Goal: Participate in discussion: Engage in conversation with other users on a specific topic

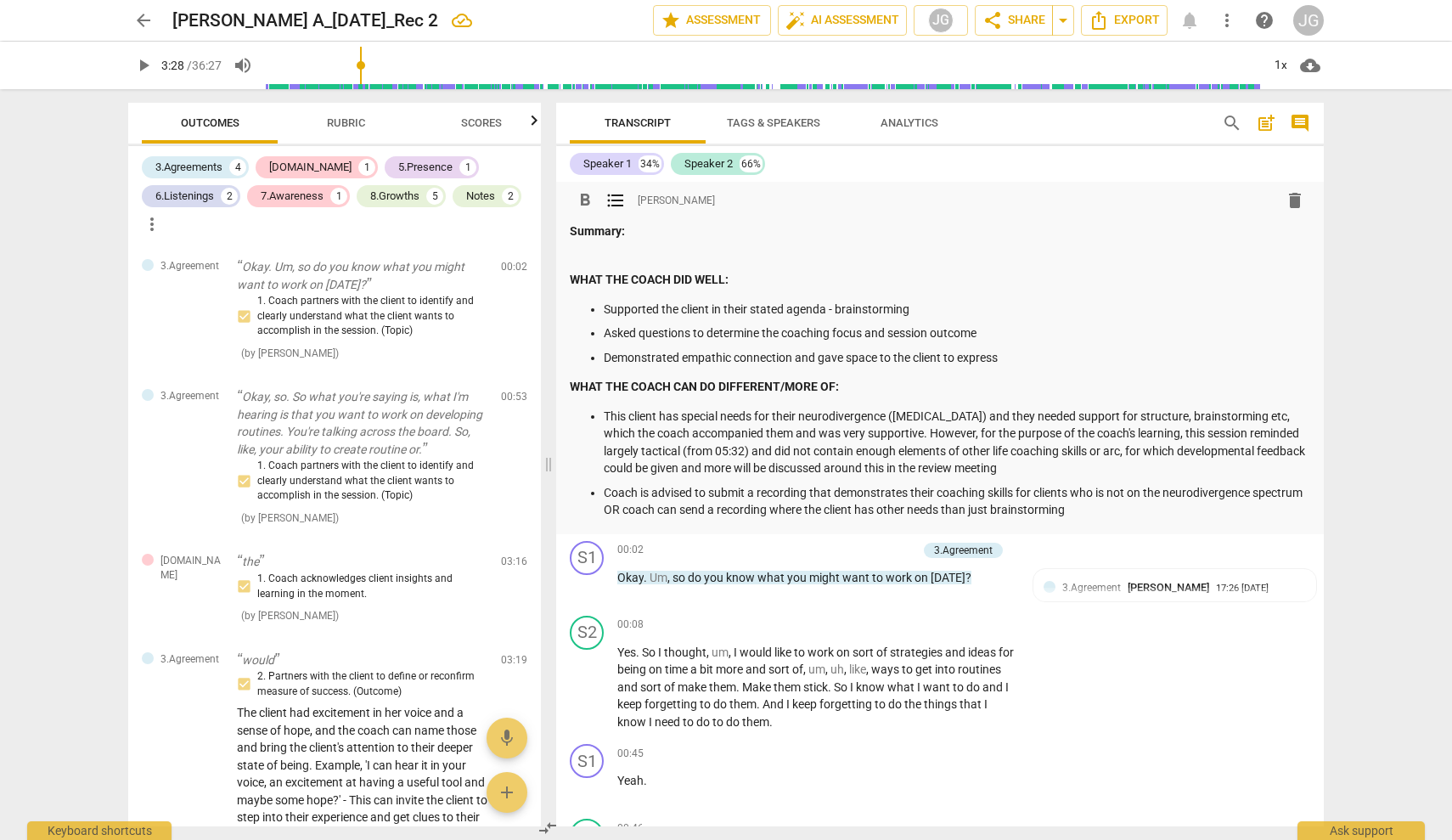
scroll to position [2250, 0]
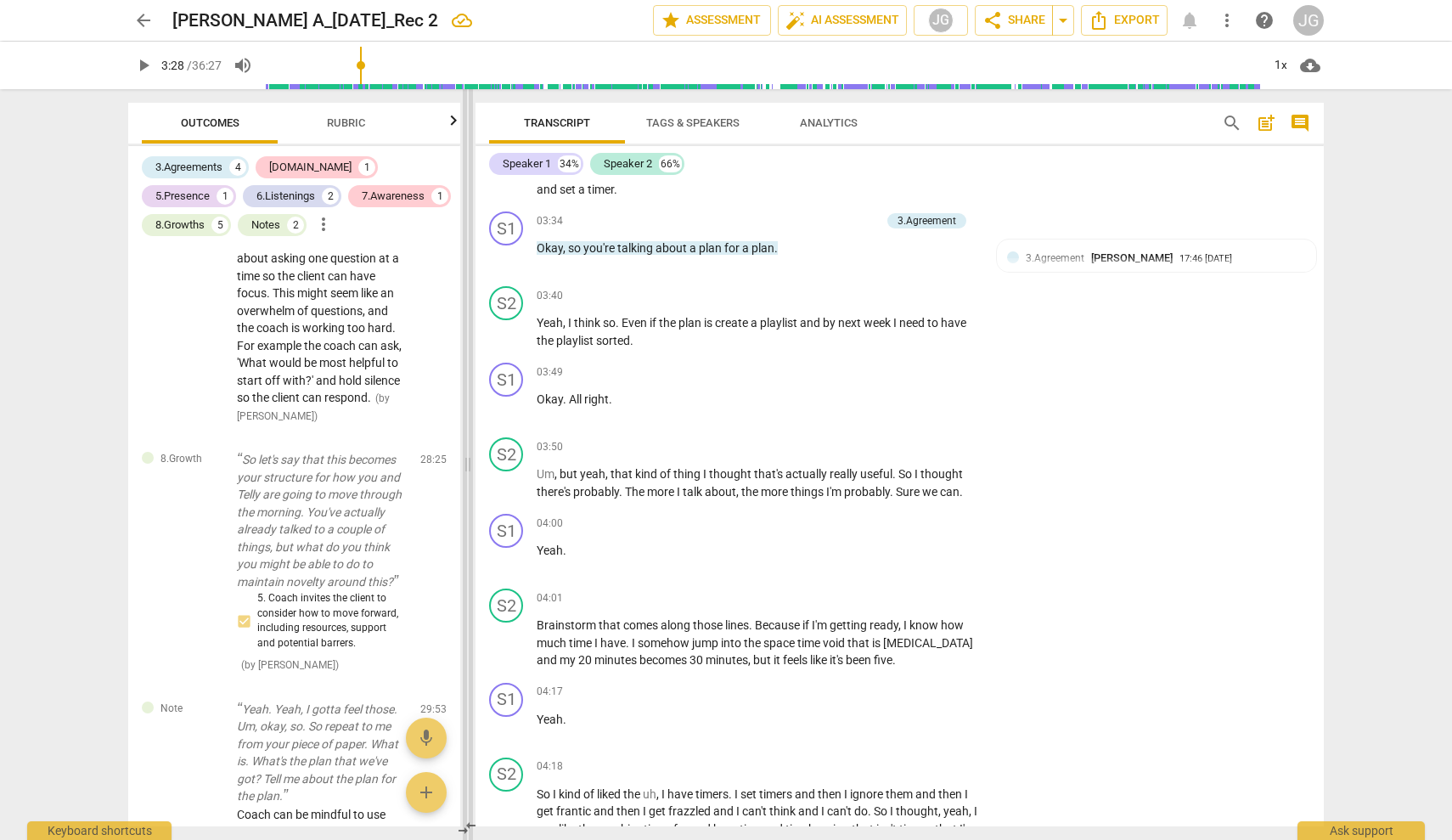
drag, startPoint x: 548, startPoint y: 464, endPoint x: 467, endPoint y: 478, distance: 82.2
click at [467, 478] on span at bounding box center [467, 464] width 10 height 751
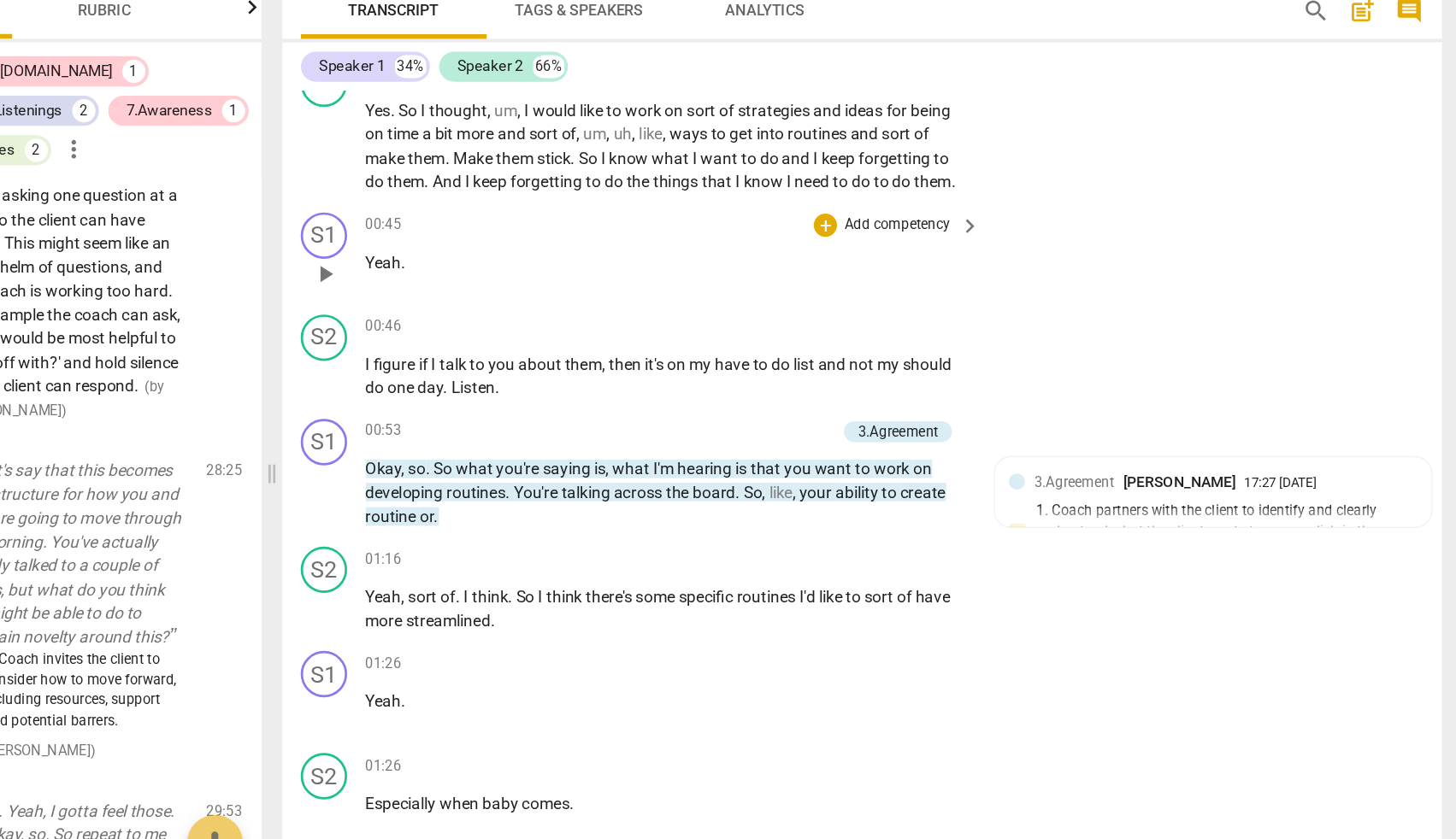
scroll to position [466, 0]
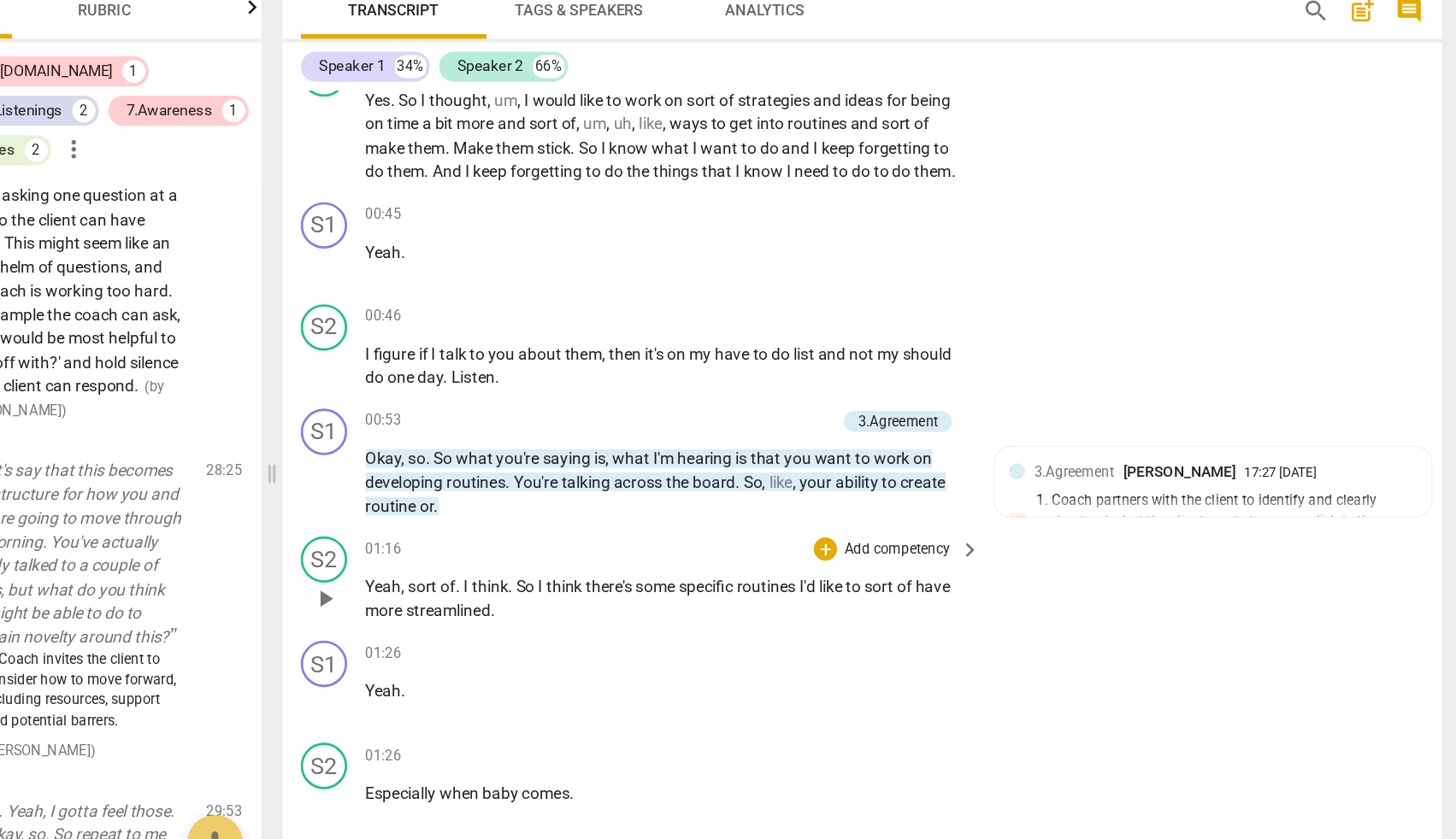
click at [1012, 455] on div "3.Agreement [PERSON_NAME] Gala 17:27 [DATE] 1. Coach partners with the client t…" at bounding box center [1162, 493] width 301 height 76
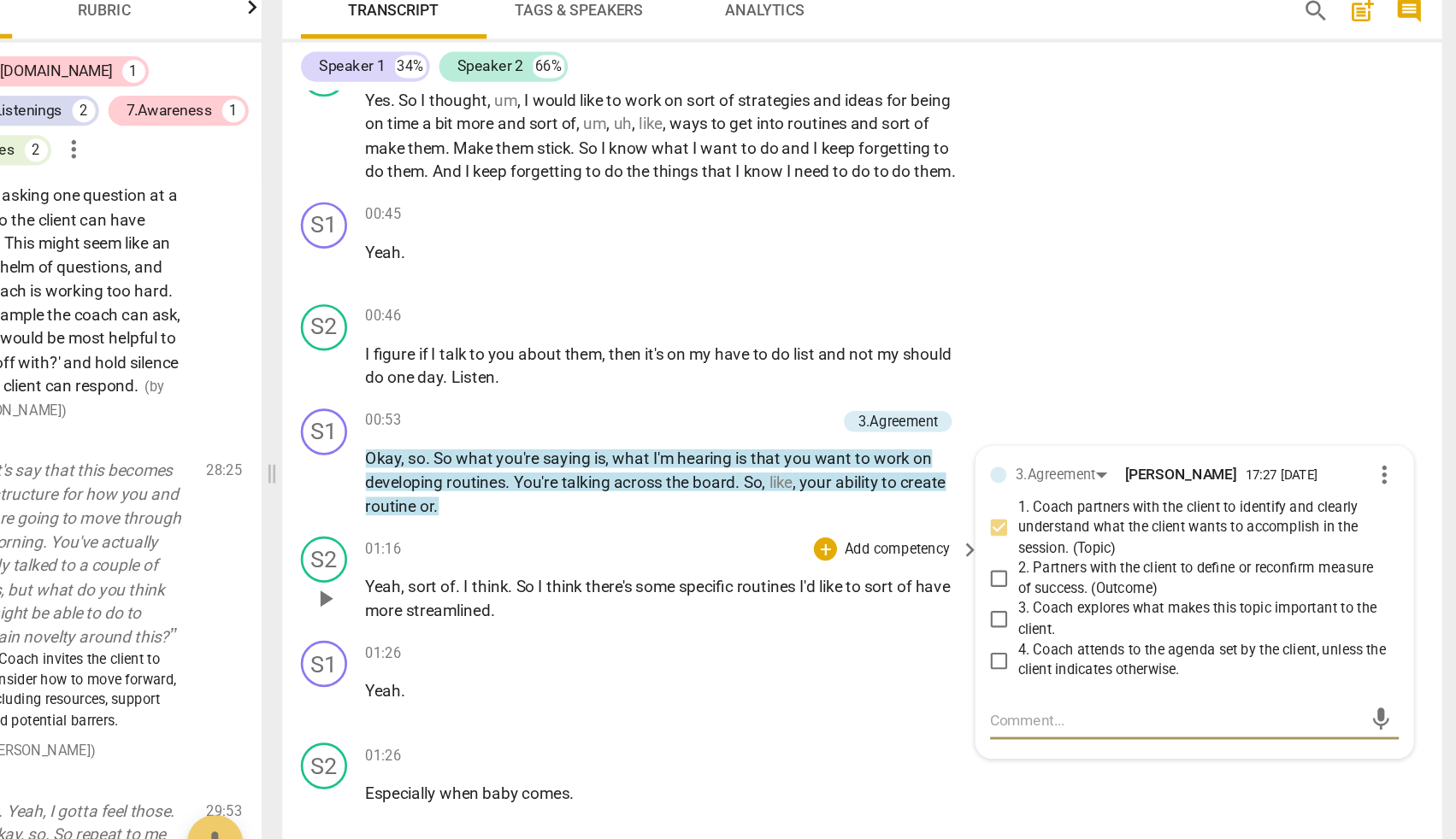
click at [561, 511] on div "01:16 + Add competency keyboard_arrow_right" at bounding box center [765, 521] width 454 height 19
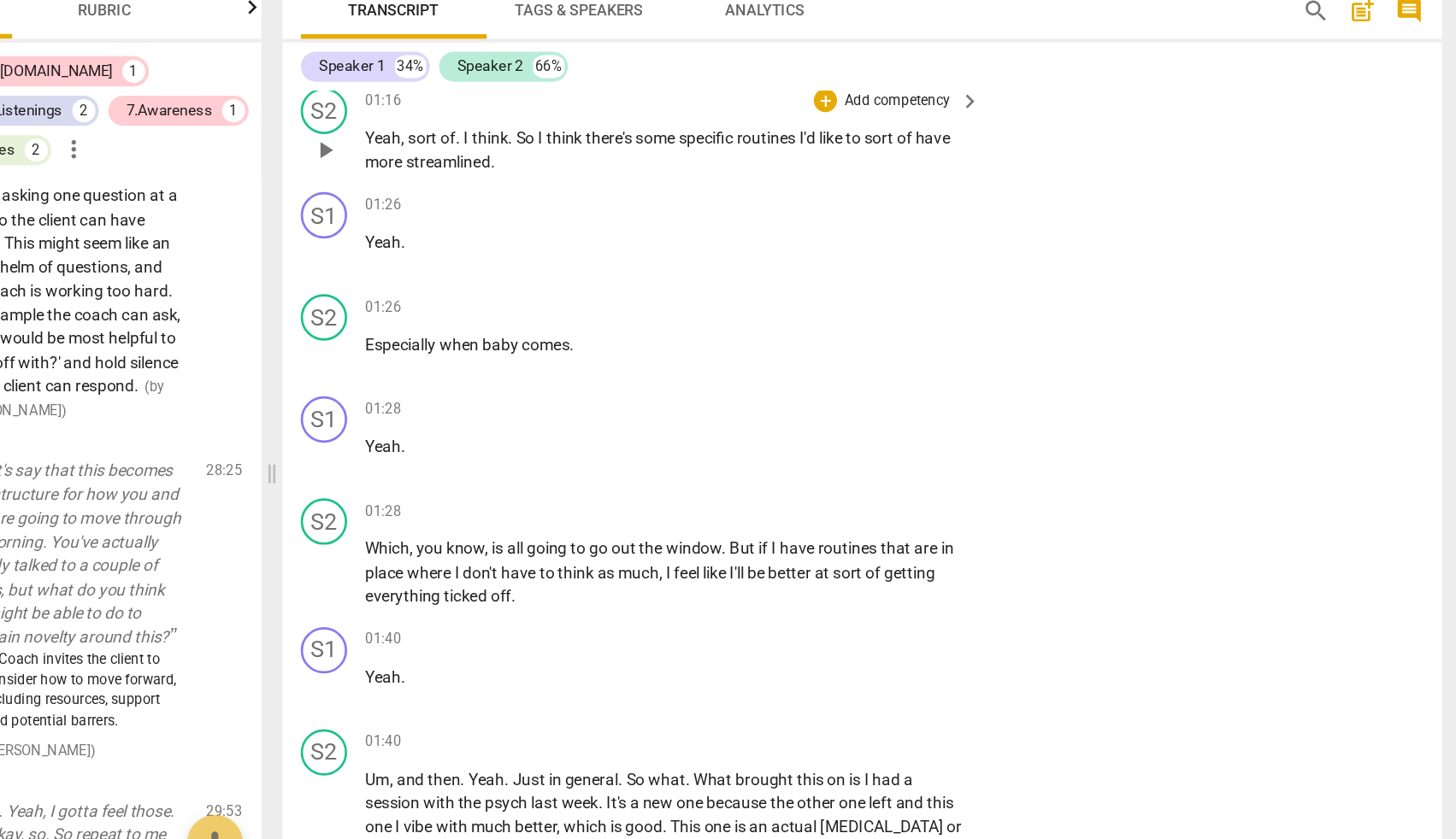
scroll to position [801, 0]
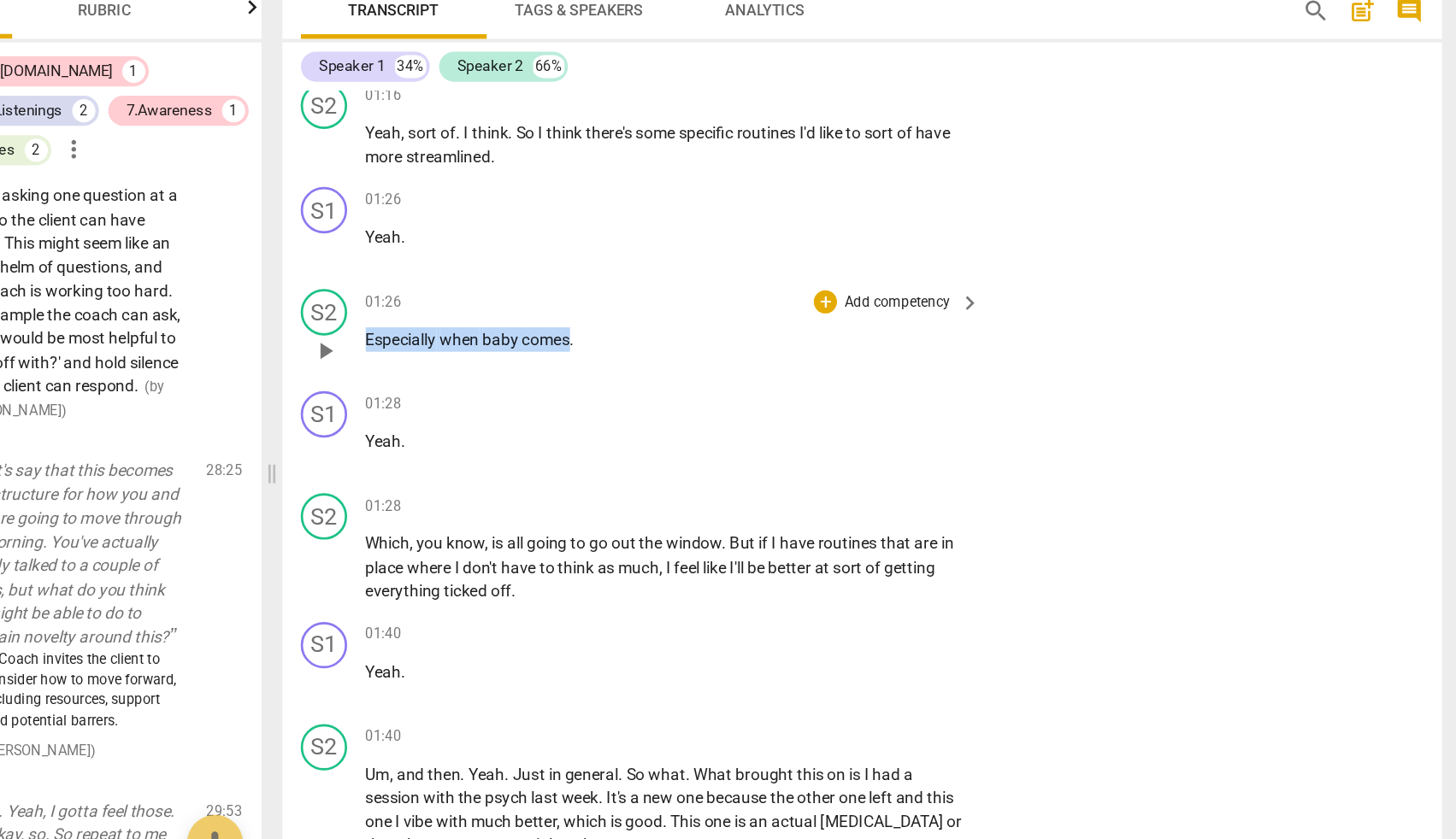
drag, startPoint x: 271, startPoint y: 239, endPoint x: 420, endPoint y: 239, distance: 149.0
click at [538, 357] on p "Especially when baby comes ." at bounding box center [760, 365] width 445 height 18
click at [538, 433] on p "Yeah ." at bounding box center [760, 441] width 445 height 18
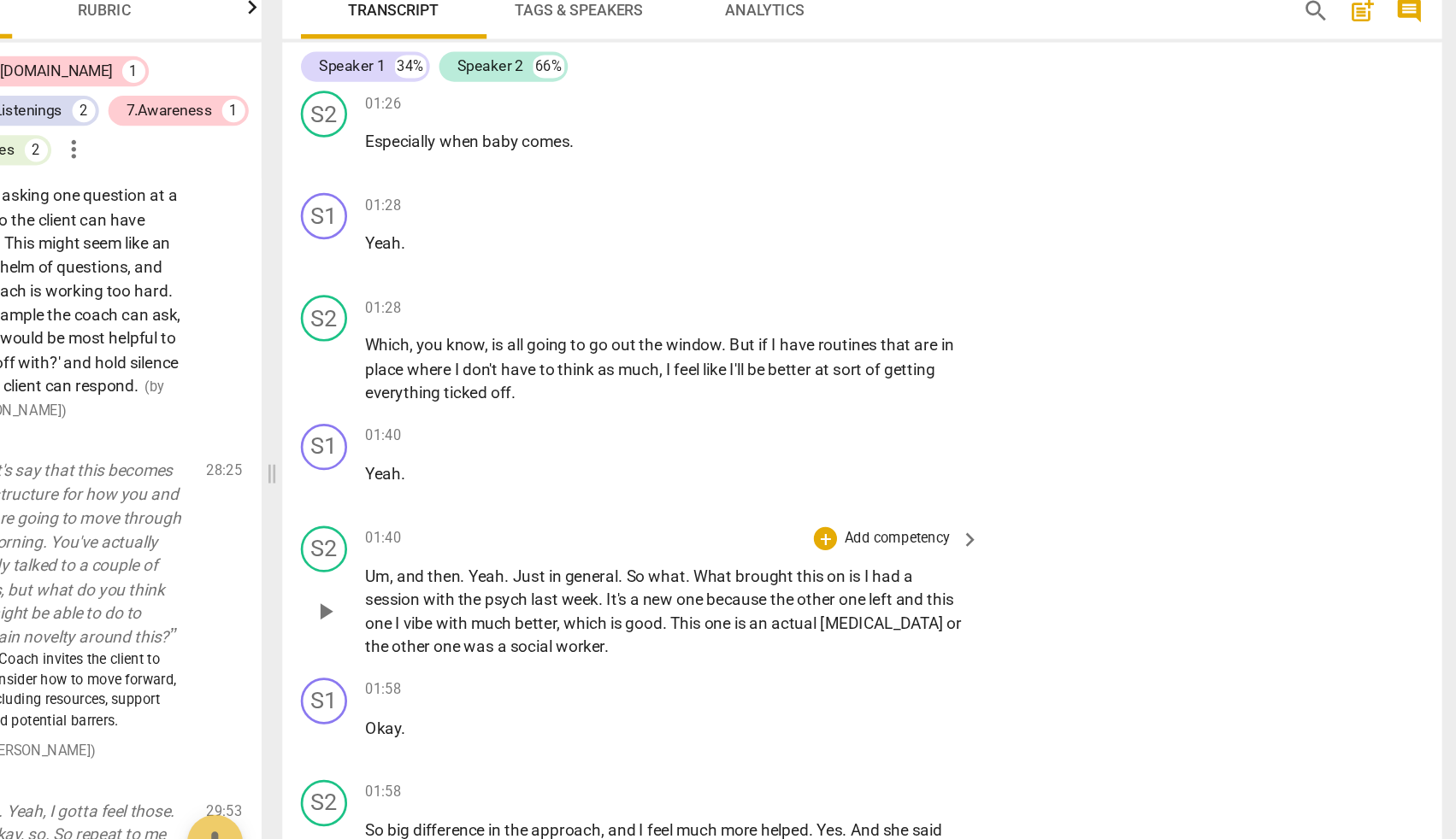
scroll to position [946, 0]
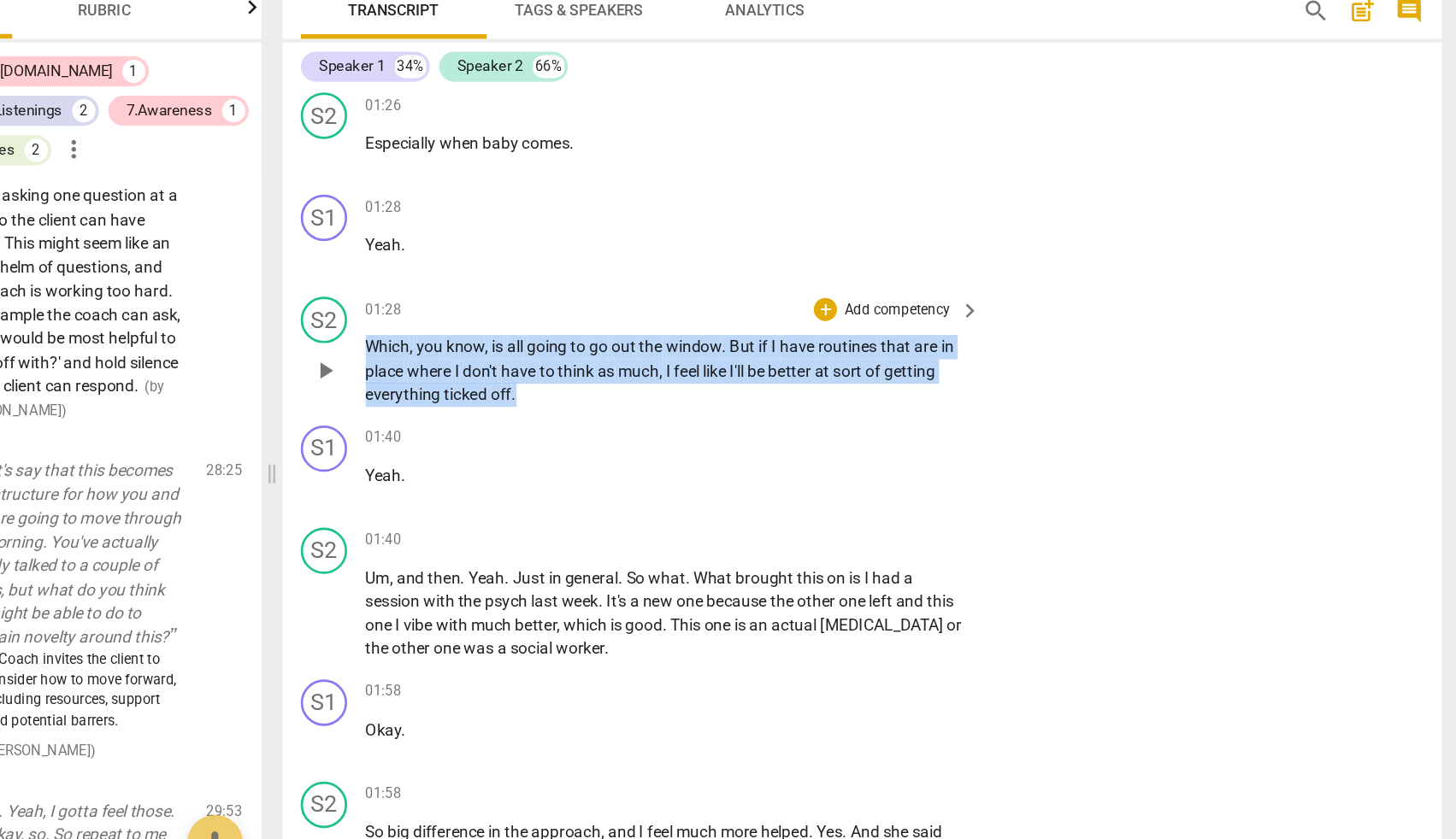
drag, startPoint x: 269, startPoint y: 245, endPoint x: 401, endPoint y: 287, distance: 138.5
click at [538, 362] on p "Which , you know , is all going to go out the window . But if I have routines t…" at bounding box center [760, 389] width 445 height 53
click at [538, 457] on p "Yeah ." at bounding box center [760, 465] width 445 height 18
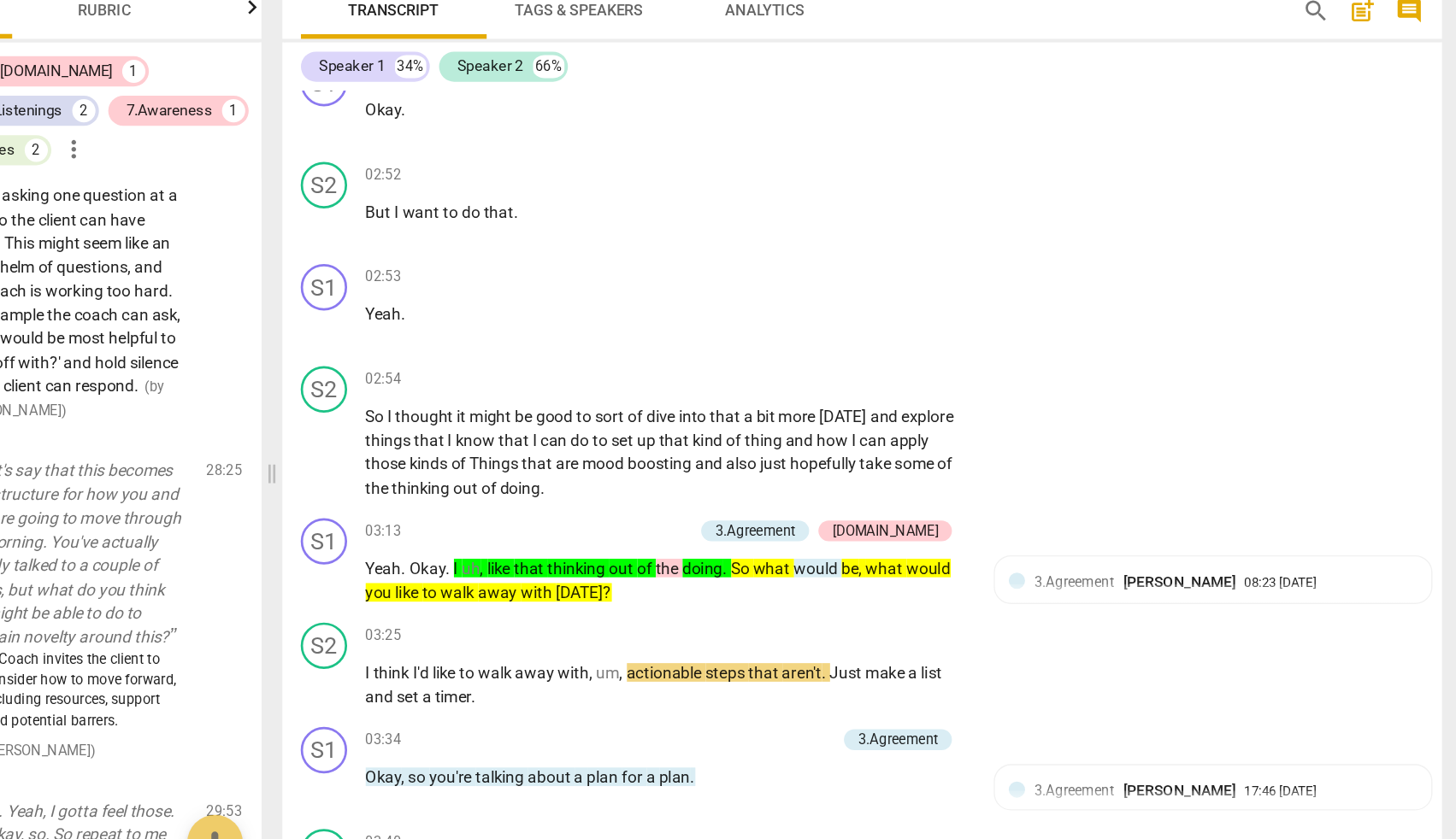
scroll to position [1837, 0]
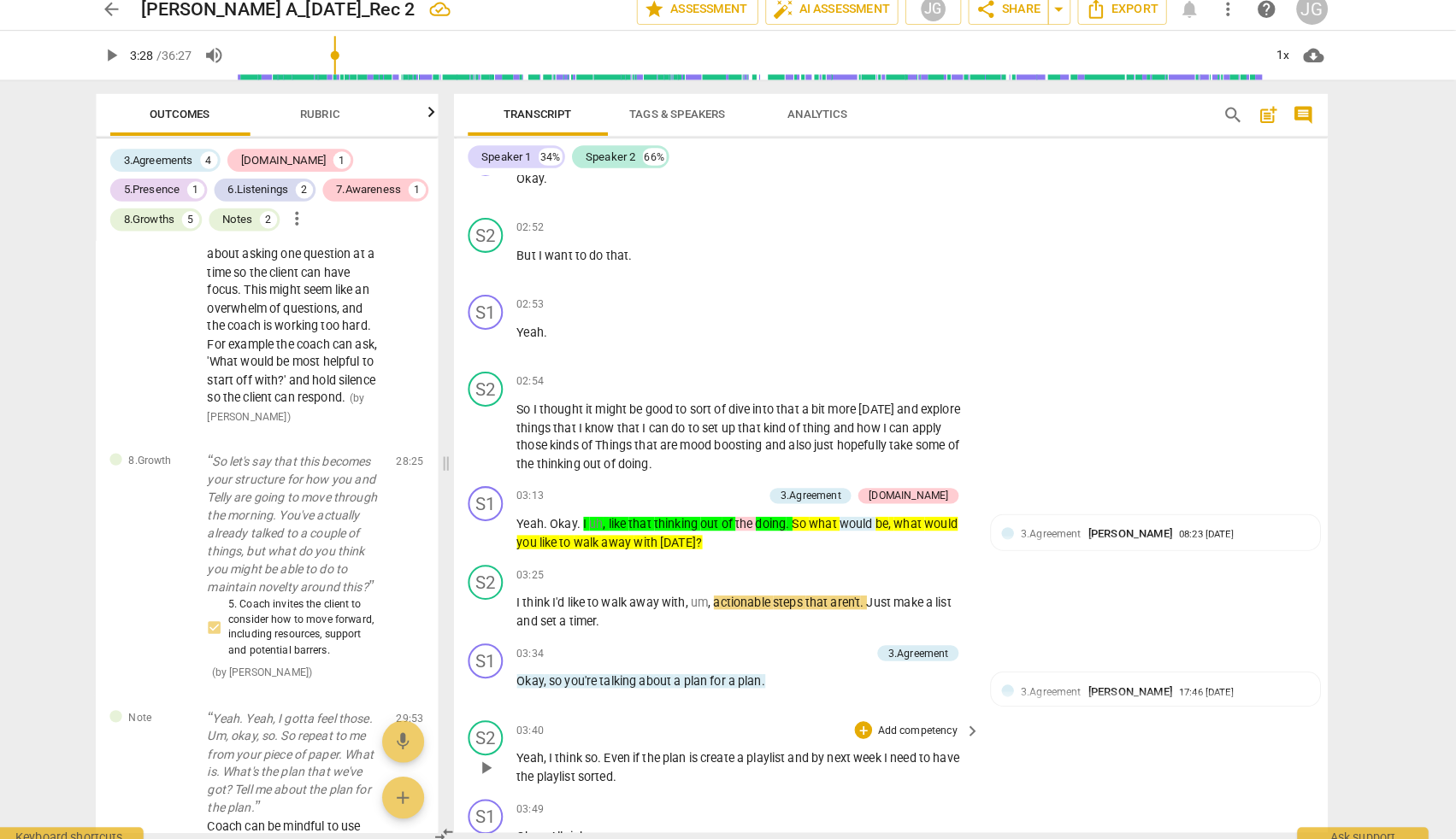
click at [769, 716] on div "03:40 + Add competency keyboard_arrow_right" at bounding box center [765, 726] width 454 height 19
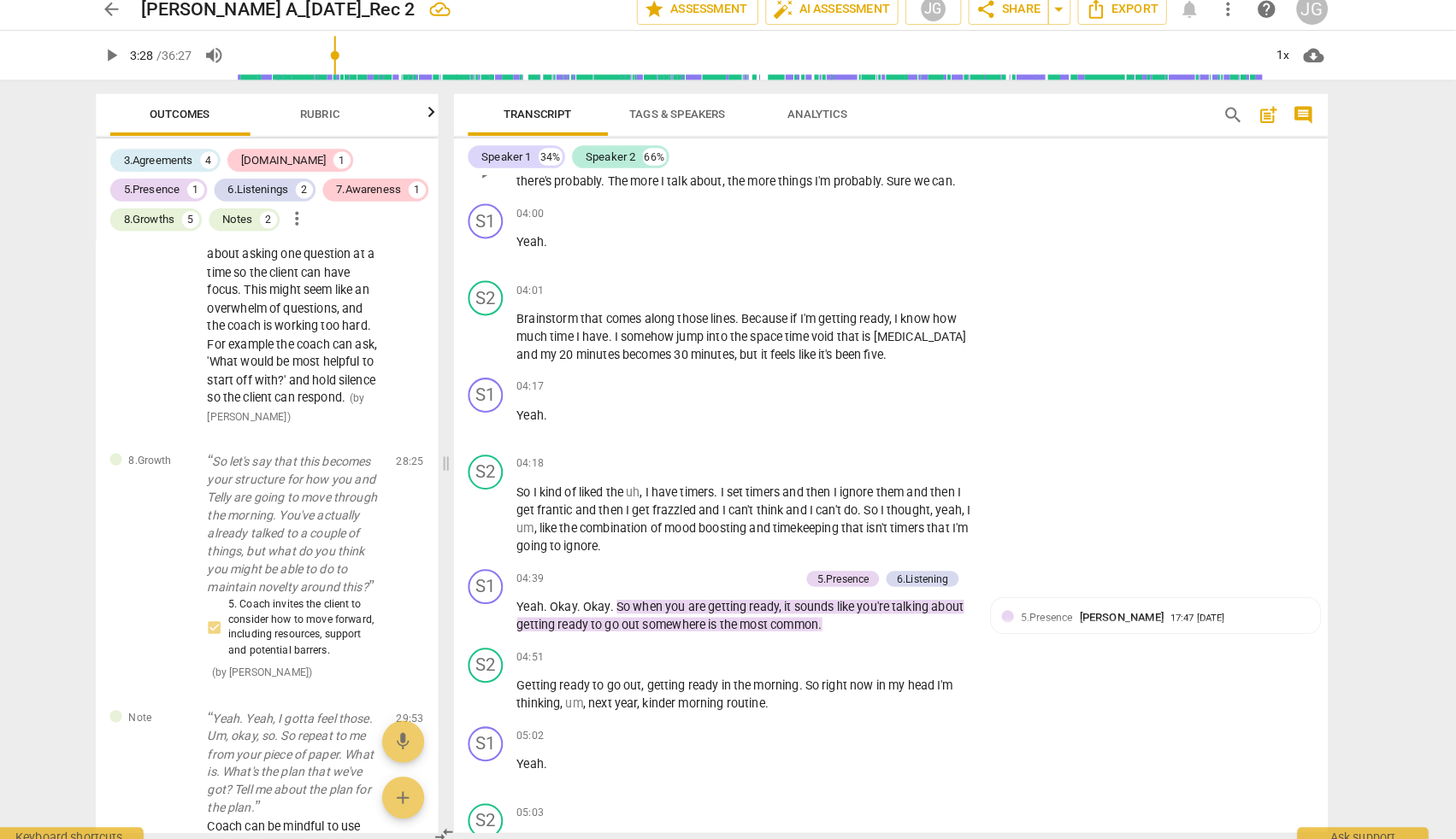
scroll to position [2605, 0]
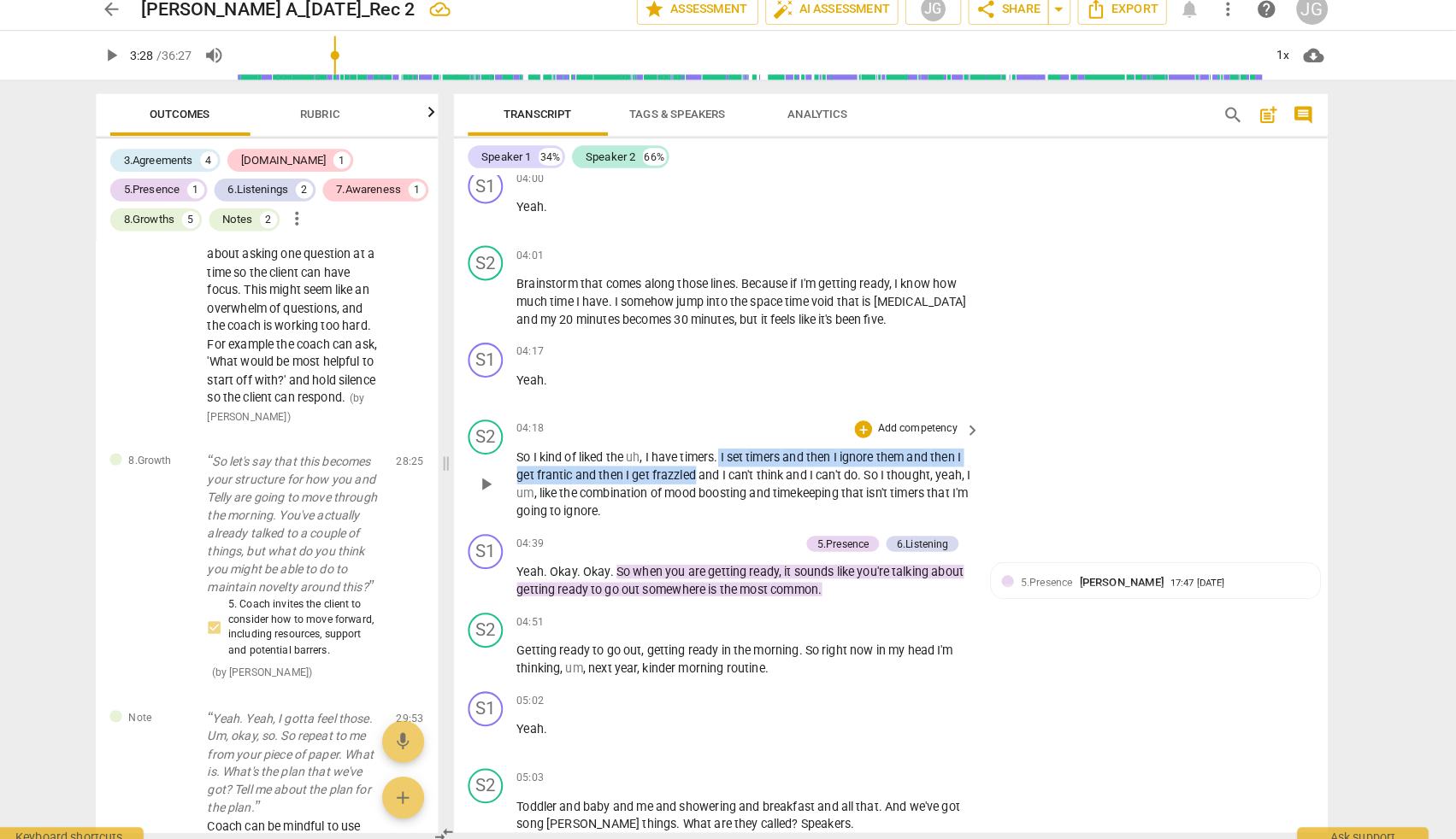
drag, startPoint x: 704, startPoint y: 421, endPoint x: 680, endPoint y: 445, distance: 33.9
click at [680, 450] on p "So I kind of liked the uh , I have timers . I set timers and then I ignore them…" at bounding box center [760, 485] width 445 height 70
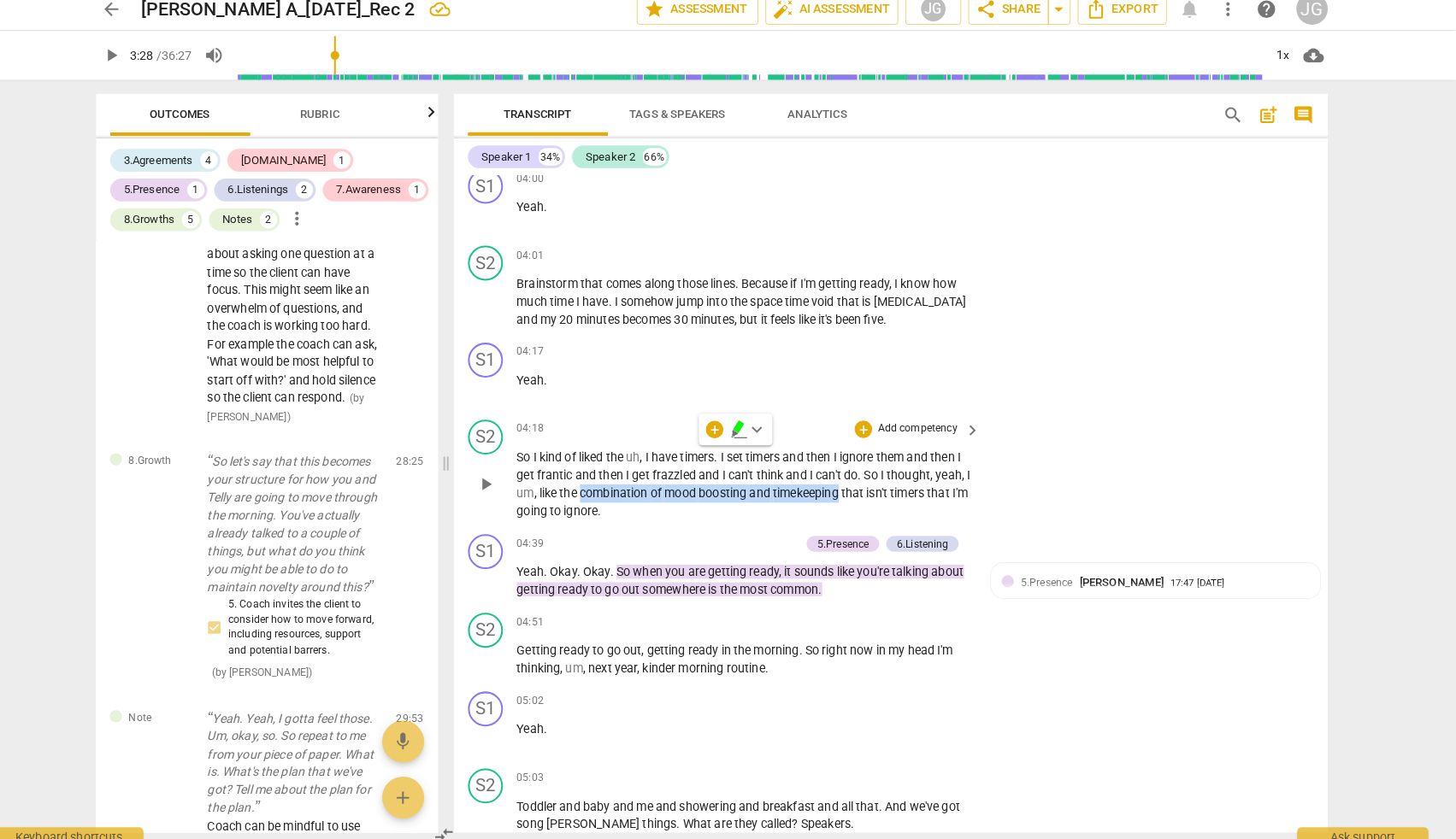
drag, startPoint x: 573, startPoint y: 462, endPoint x: 830, endPoint y: 464, distance: 257.0
click at [830, 464] on p "So I kind of liked the uh , I have timers . I set timers and then I ignore them…" at bounding box center [760, 485] width 445 height 70
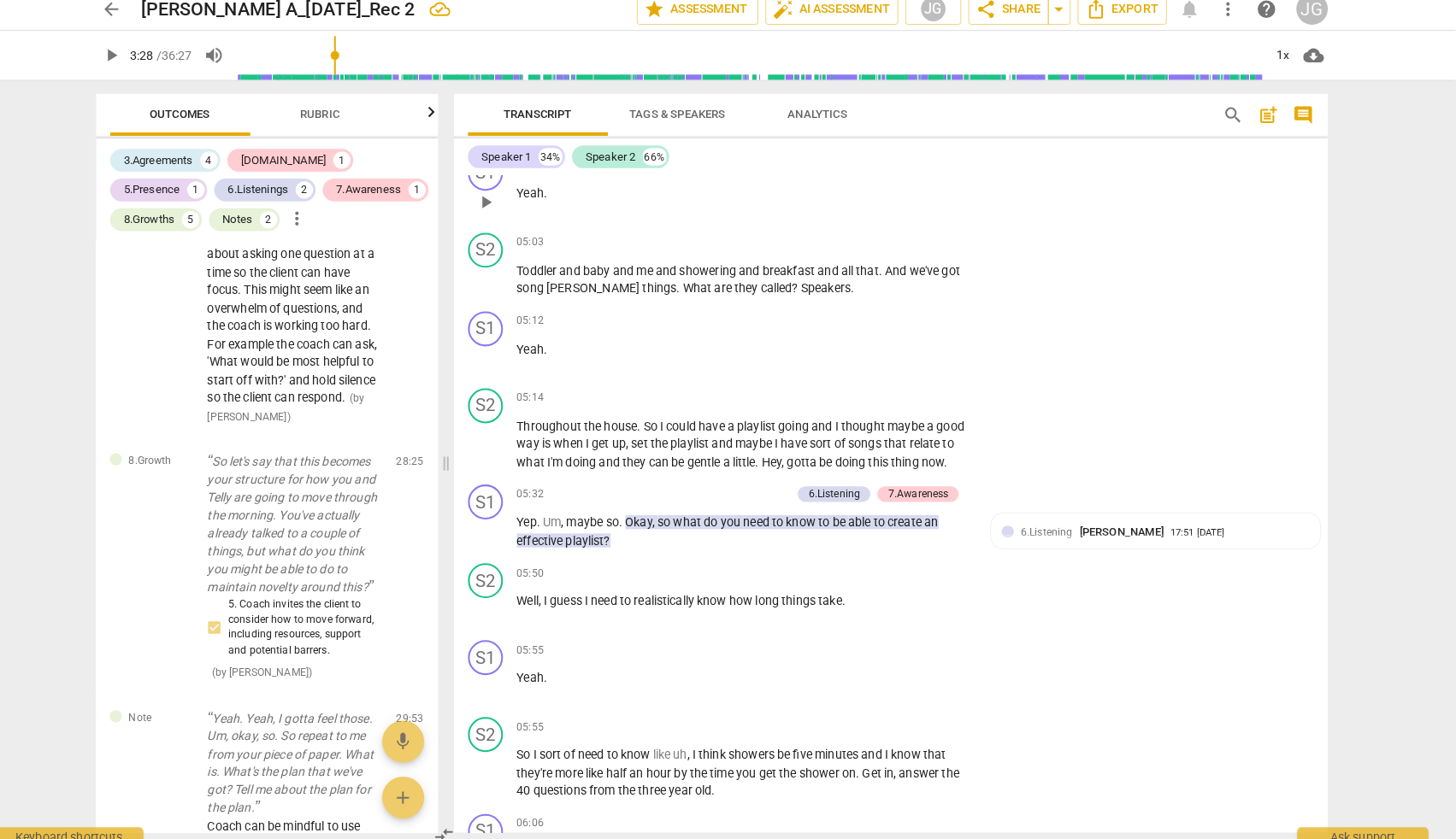
scroll to position [3153, 0]
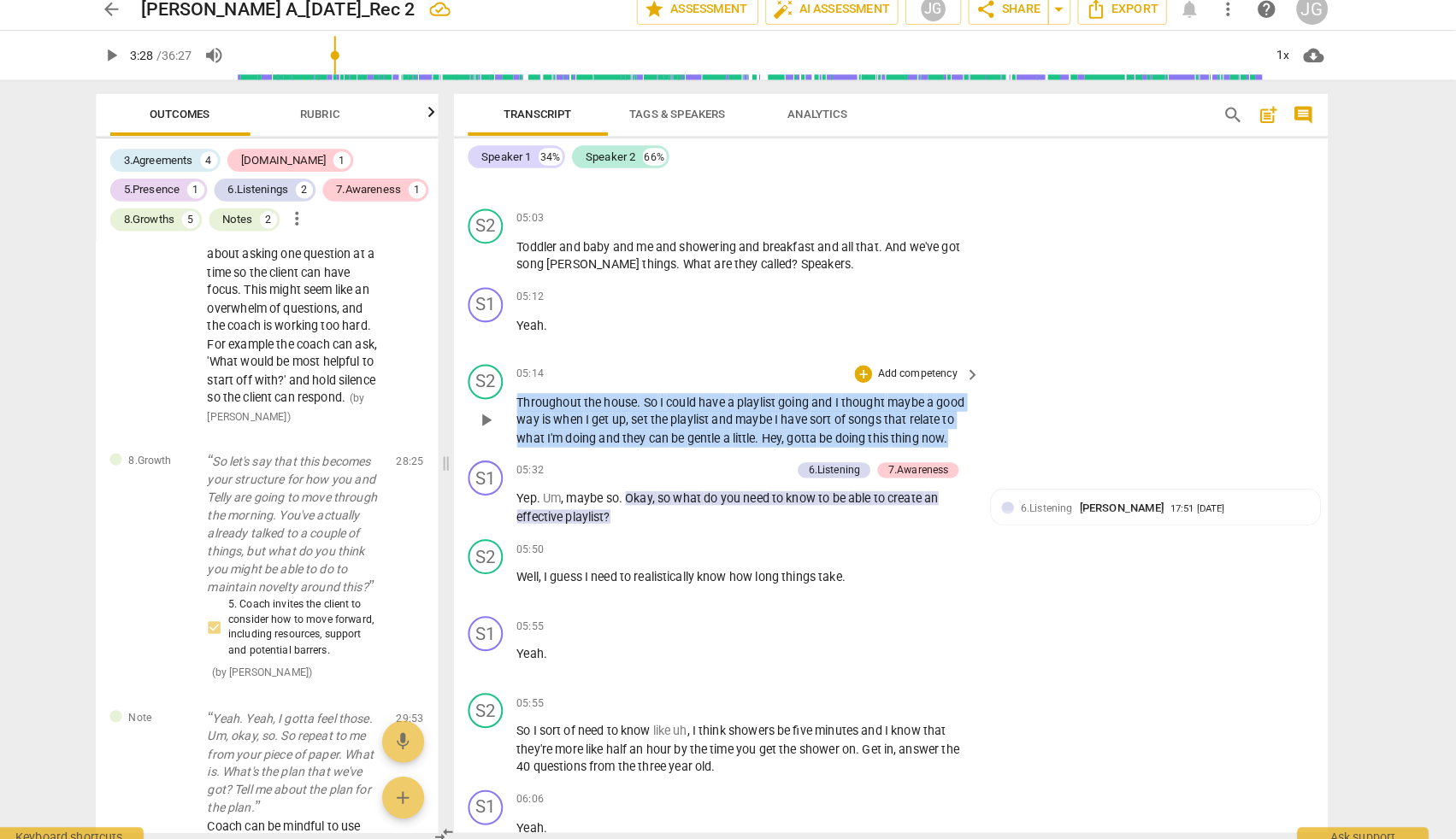
drag, startPoint x: 506, startPoint y: 363, endPoint x: 938, endPoint y: 400, distance: 433.6
click at [938, 400] on p "Throughout the house . So I could have a playlist going and I thought maybe a g…" at bounding box center [760, 422] width 445 height 53
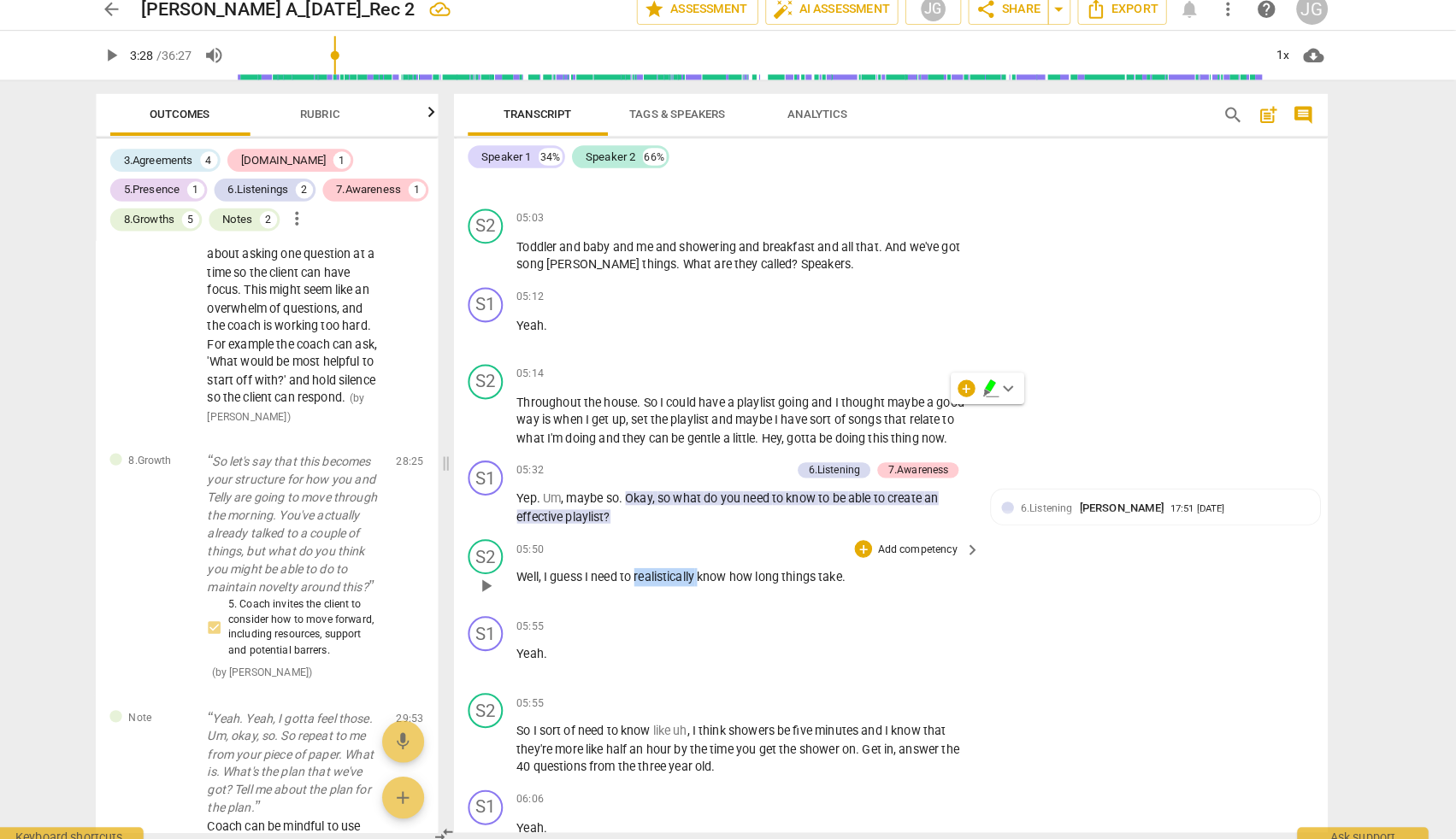
drag, startPoint x: 621, startPoint y: 537, endPoint x: 685, endPoint y: 533, distance: 64.1
click at [685, 567] on p "Well , I guess I need to realistically know how long things take ." at bounding box center [760, 576] width 445 height 18
click at [678, 689] on div "05:55 + Add competency keyboard_arrow_right" at bounding box center [765, 699] width 454 height 19
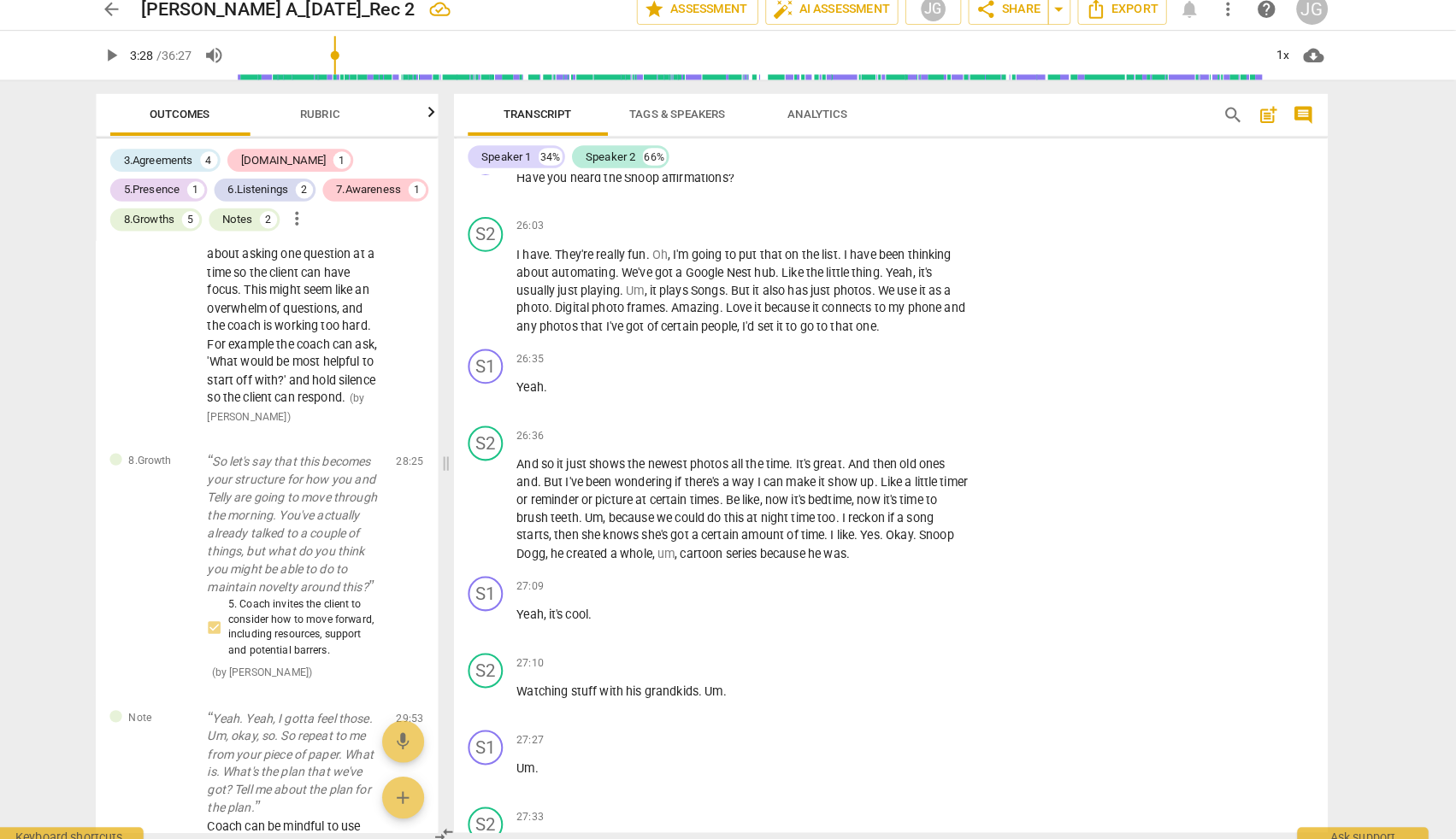
scroll to position [13457, 0]
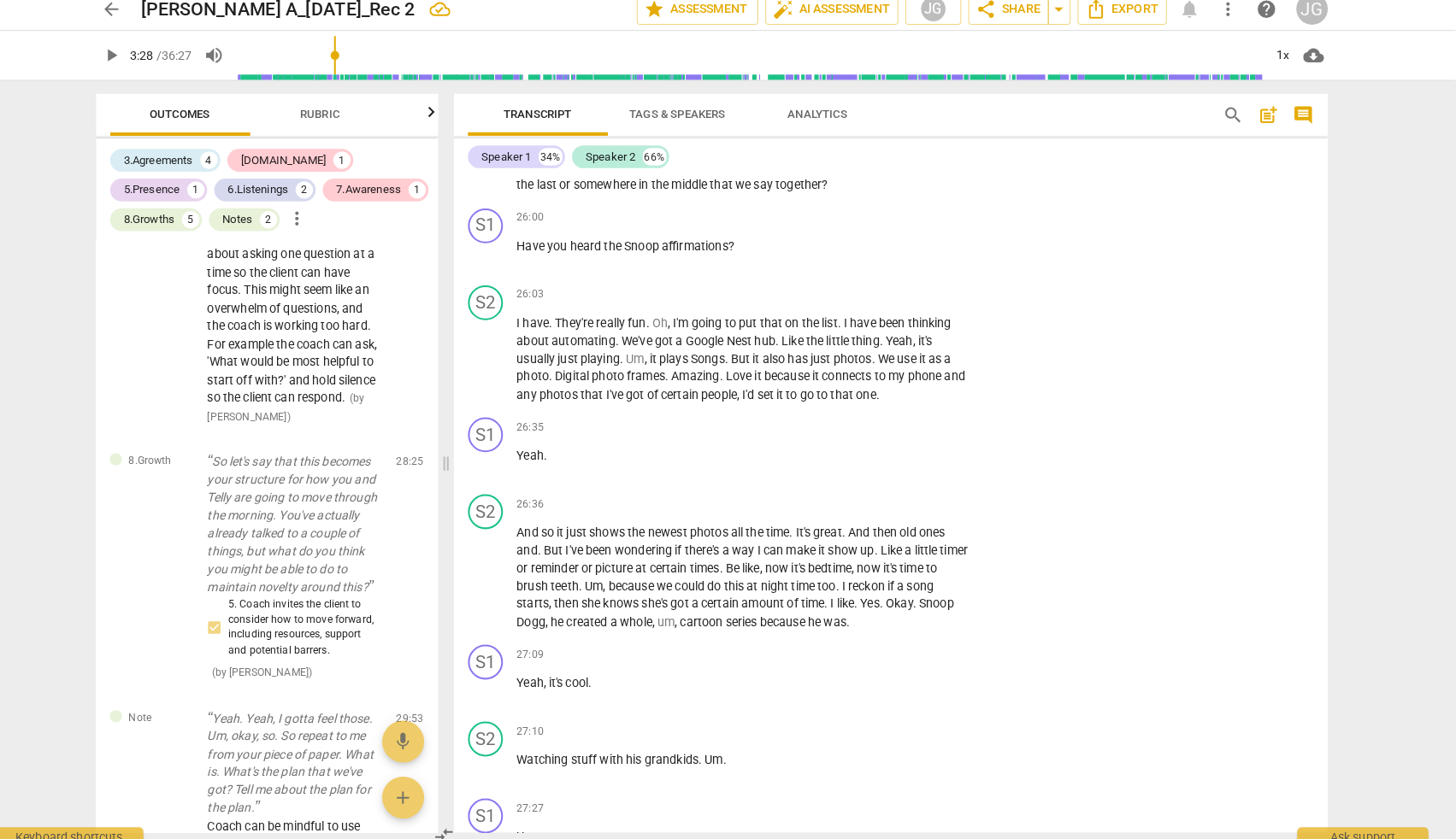
click at [444, 112] on icon "button" at bounding box center [454, 122] width 21 height 21
click at [130, 115] on icon "button" at bounding box center [133, 120] width 6 height 10
click at [326, 117] on span "Rubric" at bounding box center [345, 124] width 38 height 13
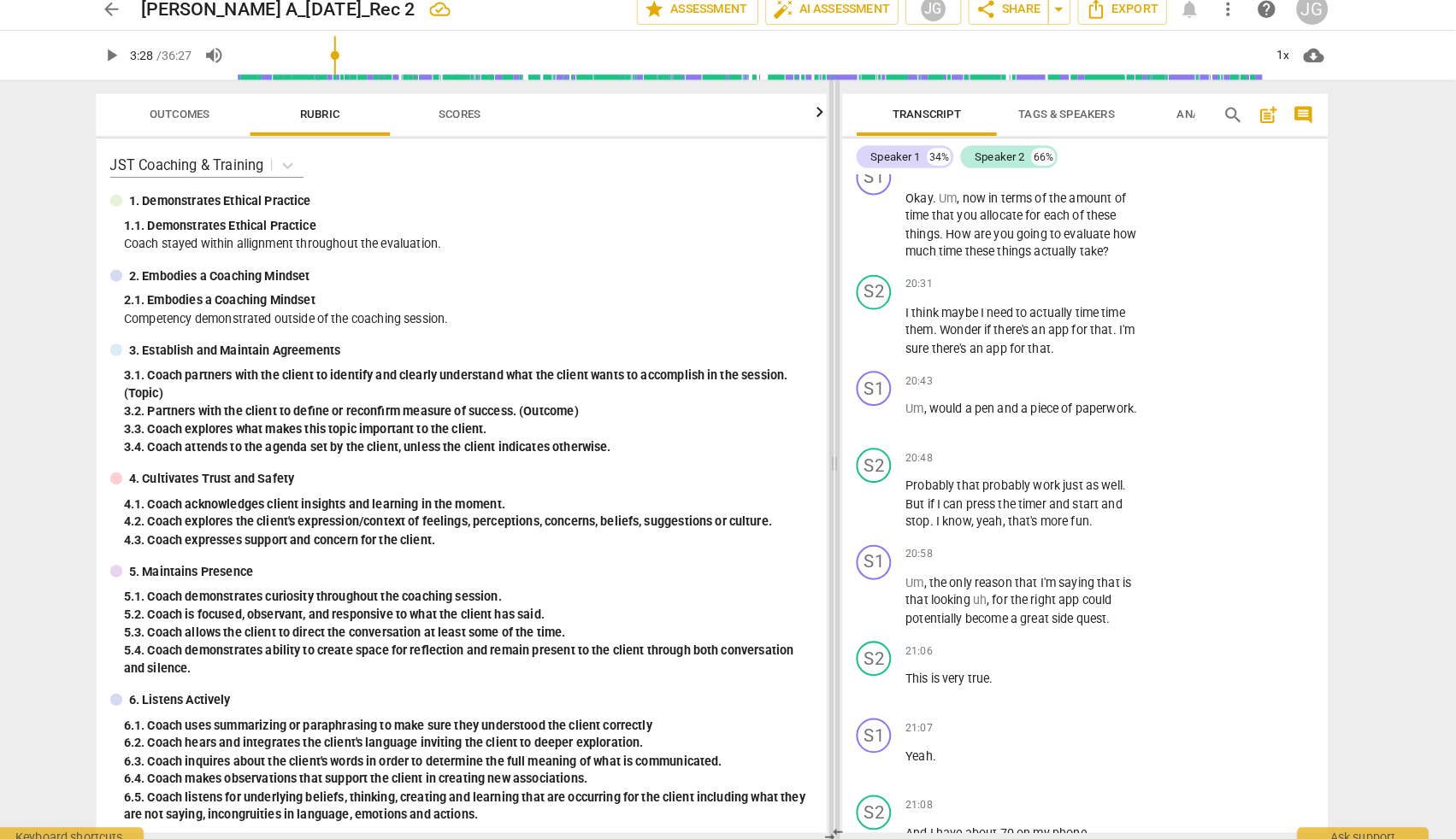
drag, startPoint x: 436, startPoint y: 451, endPoint x: 817, endPoint y: 417, distance: 382.5
click at [843, 417] on span at bounding box center [848, 464] width 10 height 749
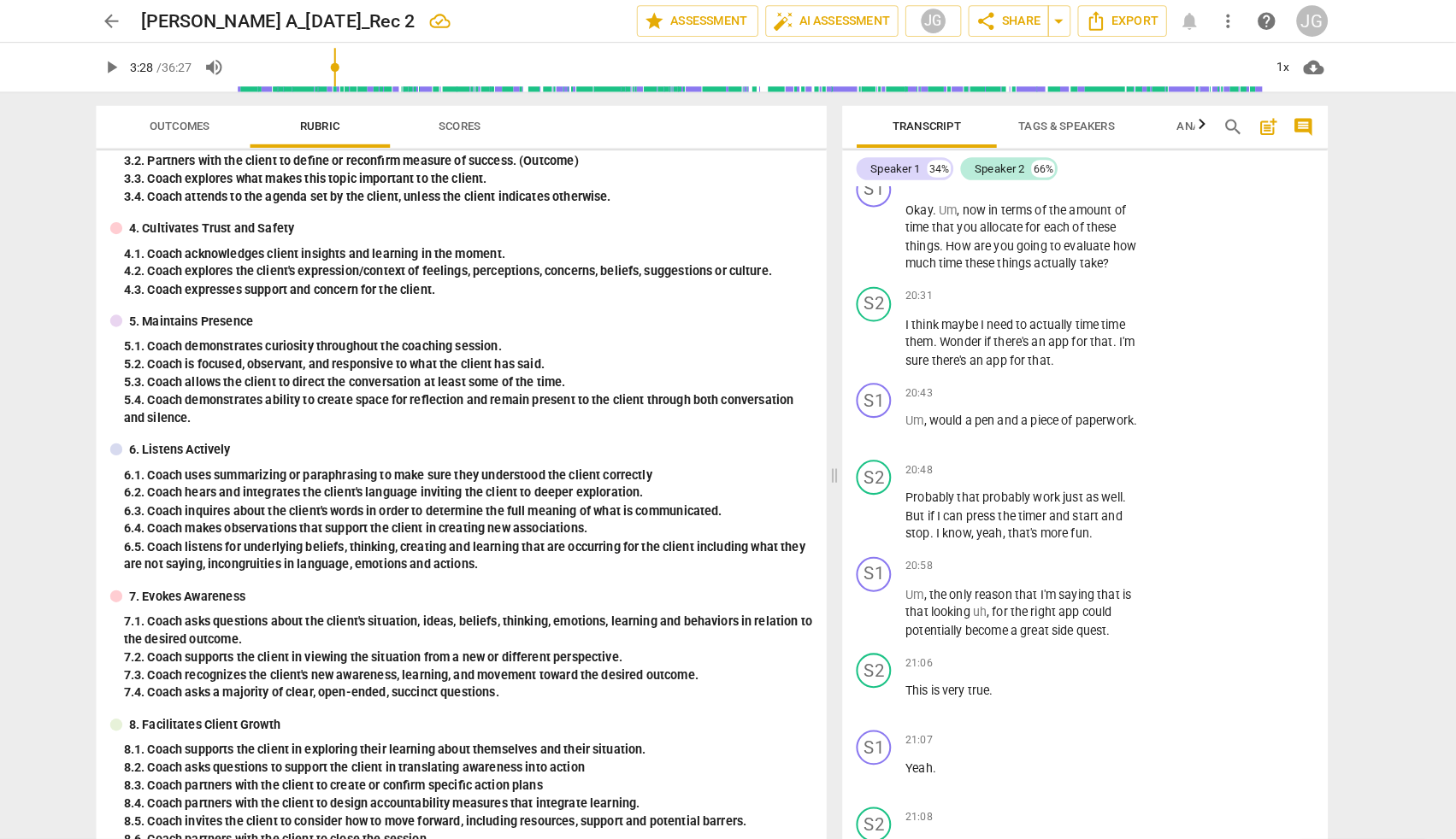
scroll to position [256, 0]
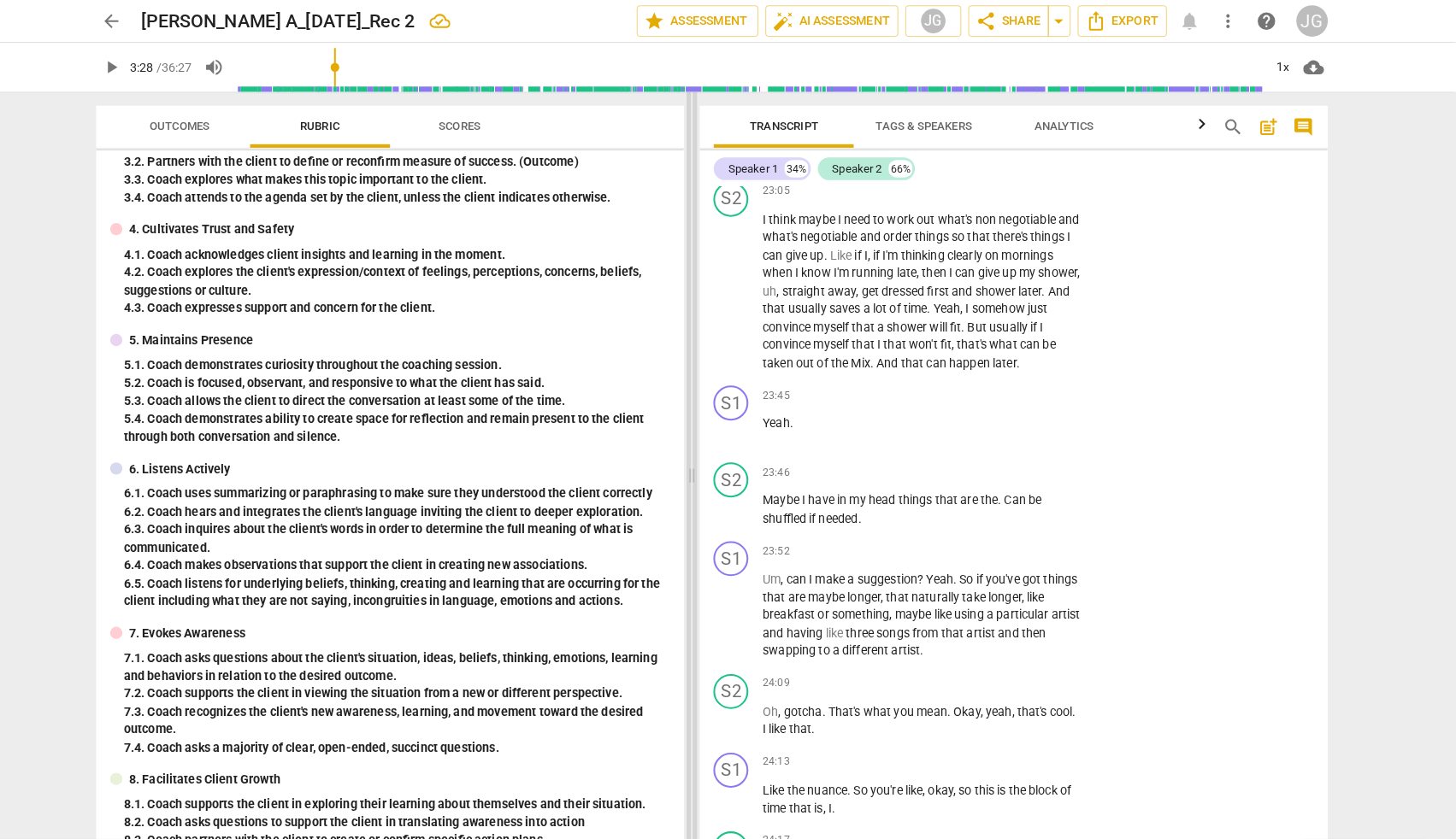
drag, startPoint x: 817, startPoint y: 462, endPoint x: 677, endPoint y: 465, distance: 140.0
click at [704, 465] on span at bounding box center [708, 464] width 10 height 749
